Goal: Transaction & Acquisition: Purchase product/service

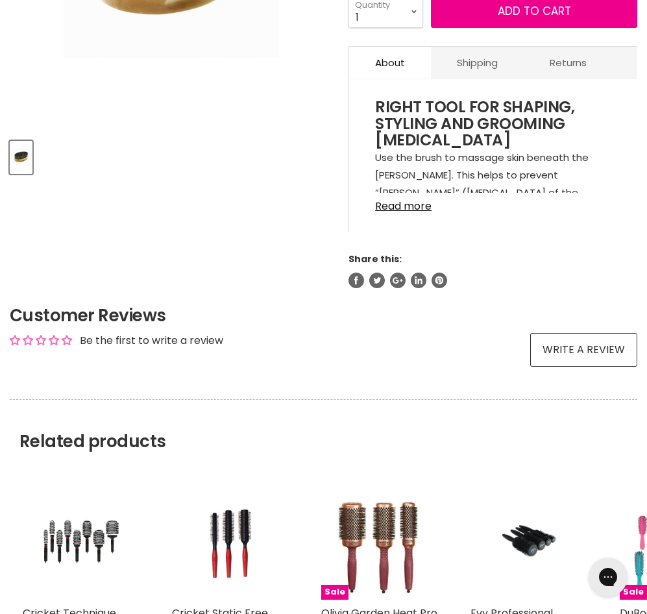
scroll to position [389, 0]
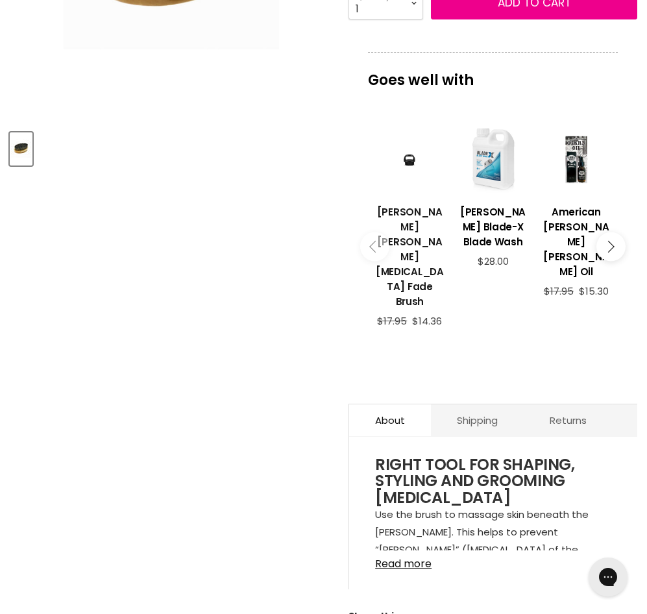
click at [415, 195] on link "[PERSON_NAME] [PERSON_NAME] [MEDICAL_DATA] Fade Brush" at bounding box center [410, 255] width 70 height 121
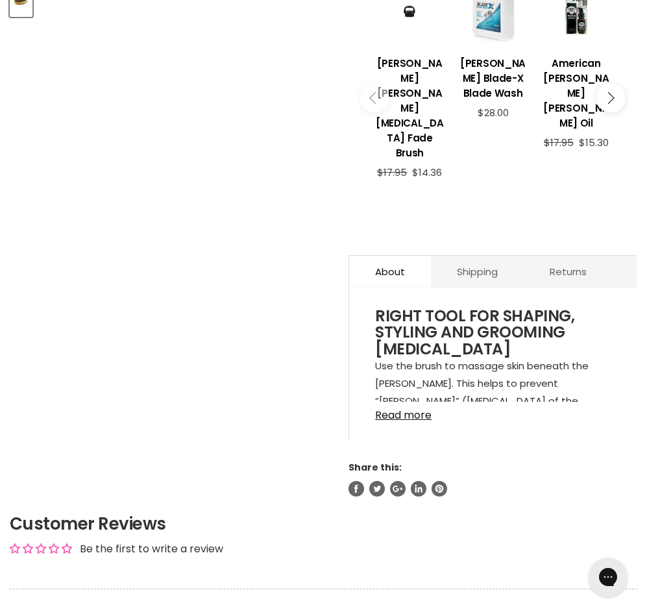
scroll to position [584, 0]
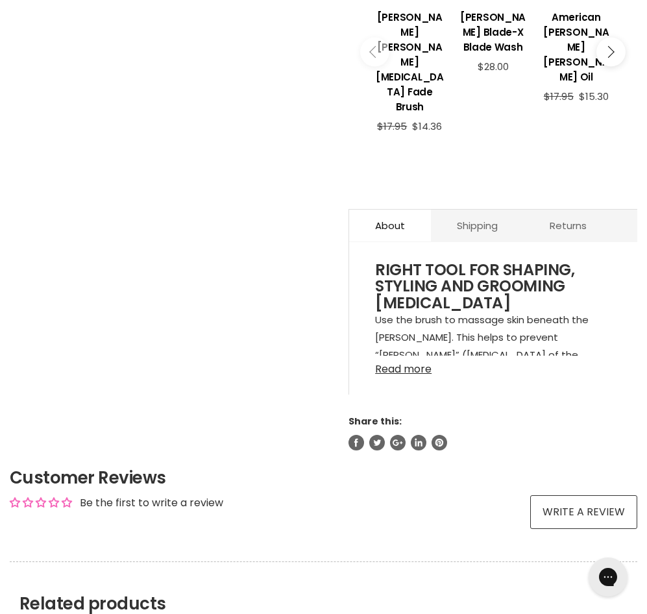
click at [404, 356] on link "Read more" at bounding box center [493, 365] width 236 height 19
